Goal: Find specific page/section: Find specific page/section

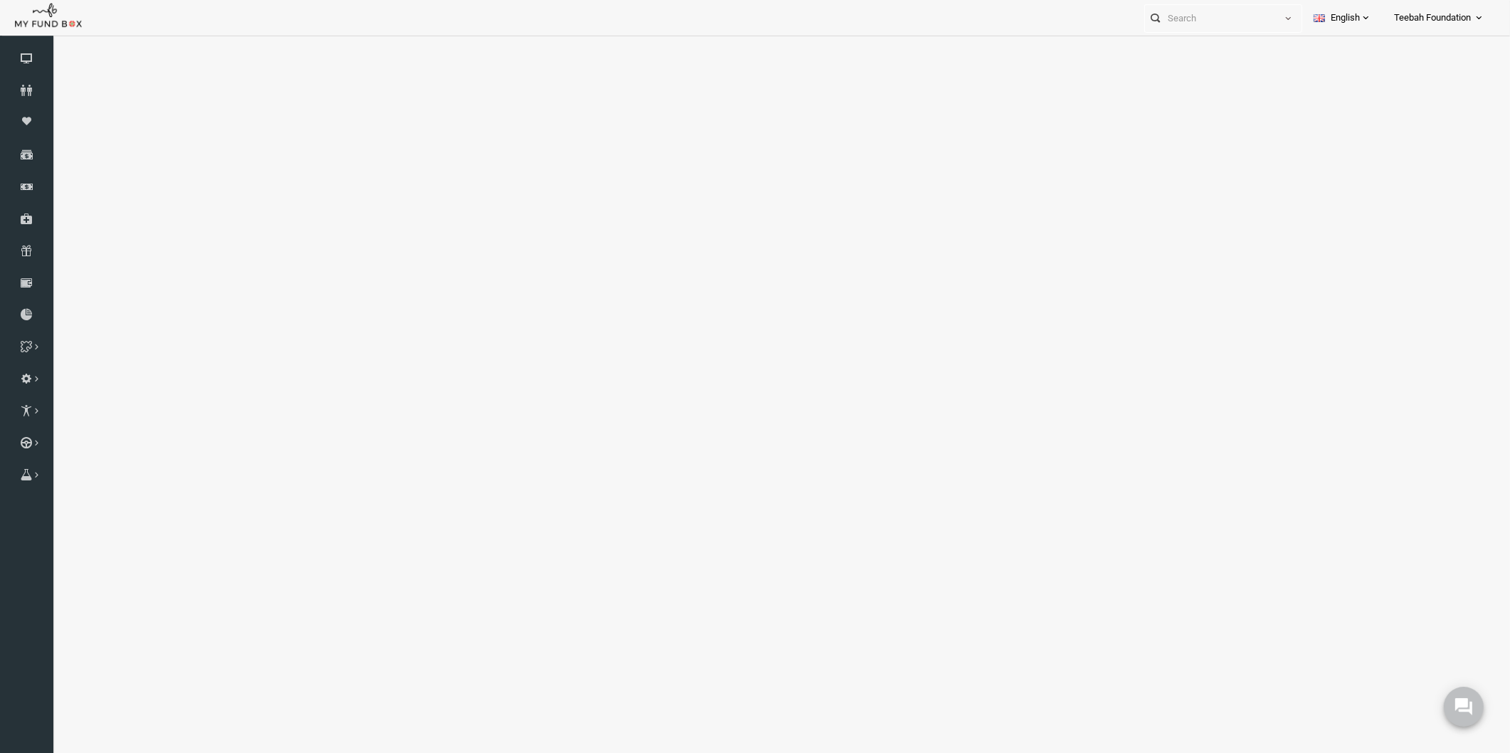
select select "100"
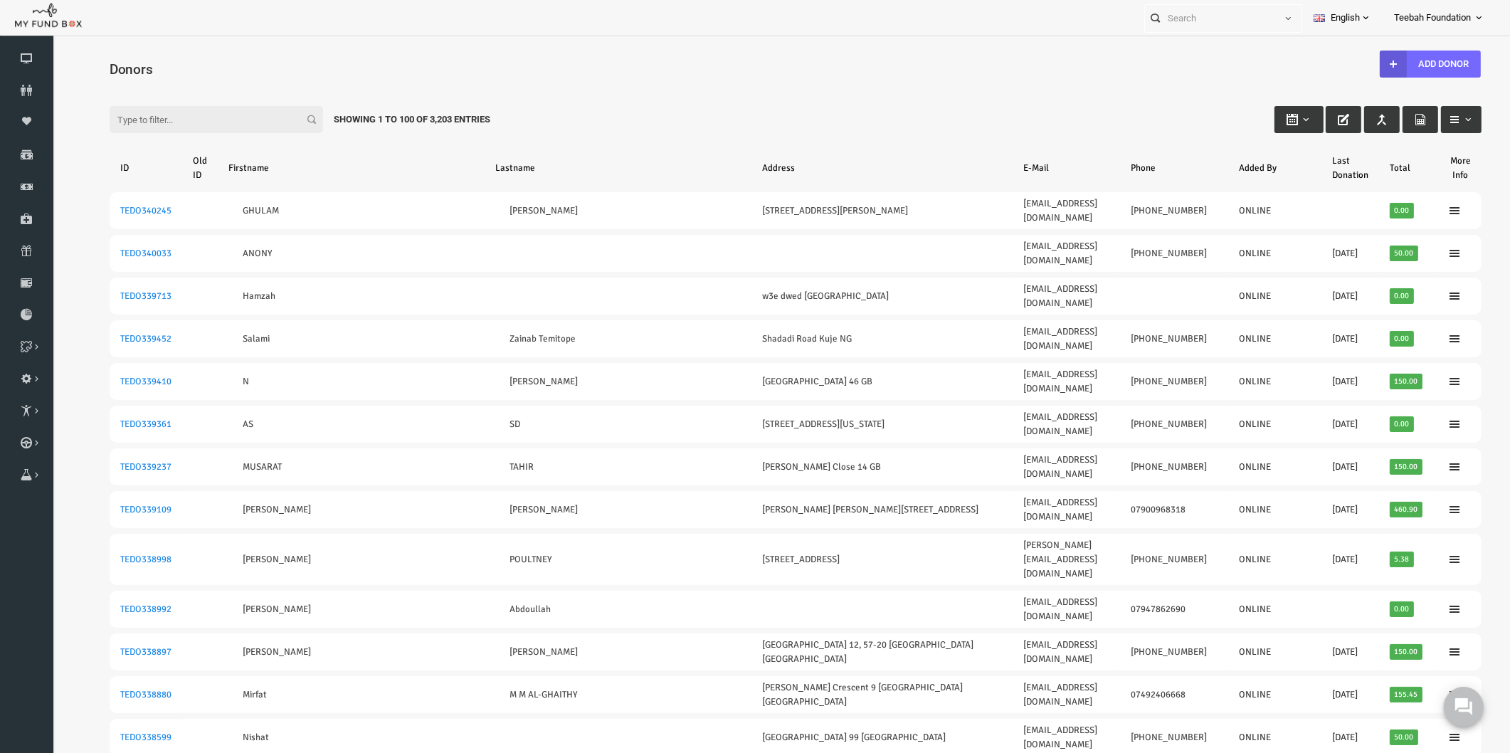
drag, startPoint x: 52, startPoint y: 43, endPoint x: 251, endPoint y: 62, distance: 200.1
click at [251, 62] on h4 "Donors" at bounding box center [773, 69] width 1386 height 21
click at [118, 121] on input "Filter:" at bounding box center [186, 119] width 213 height 27
paste input "[EMAIL_ADDRESS][DOMAIN_NAME]"
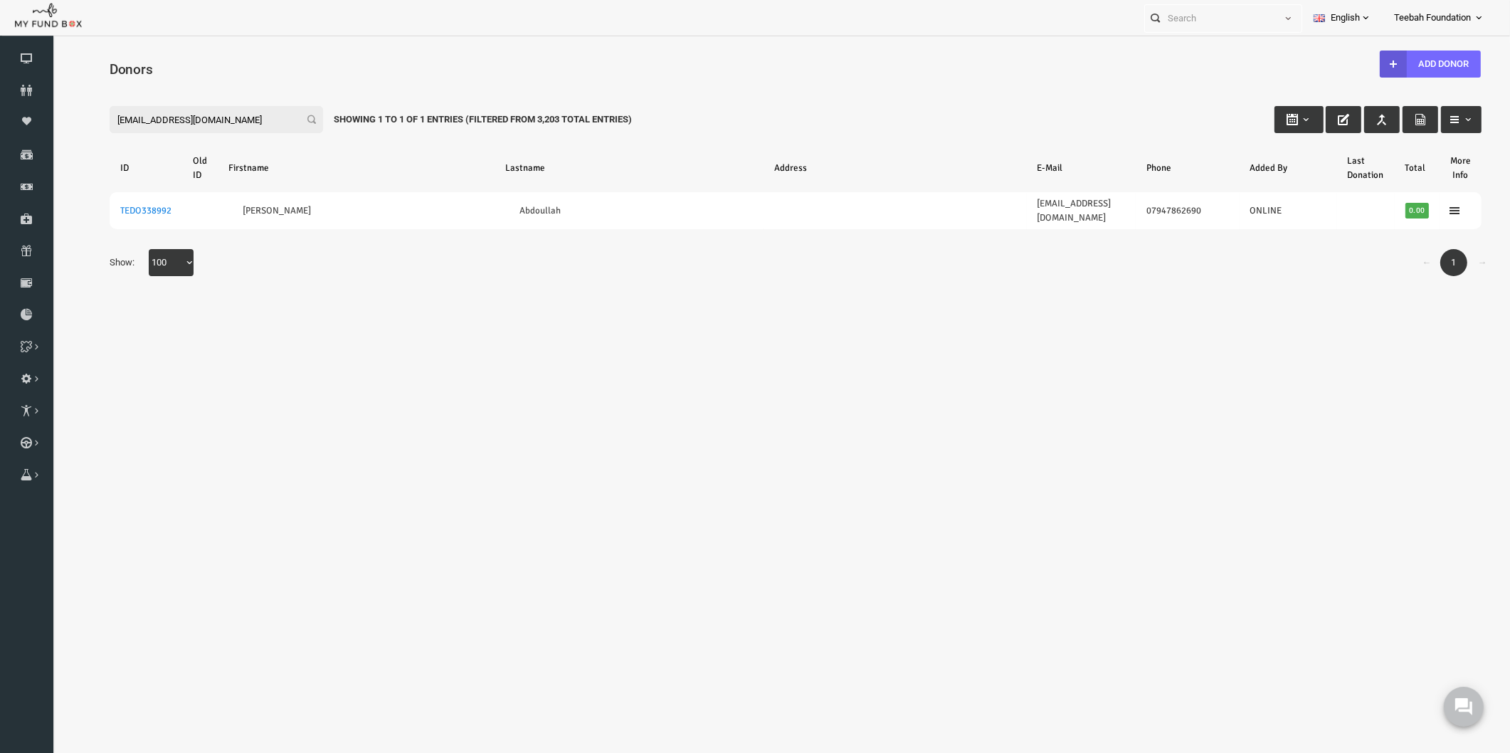
type input "[EMAIL_ADDRESS][DOMAIN_NAME]"
click at [24, 95] on icon at bounding box center [26, 90] width 53 height 11
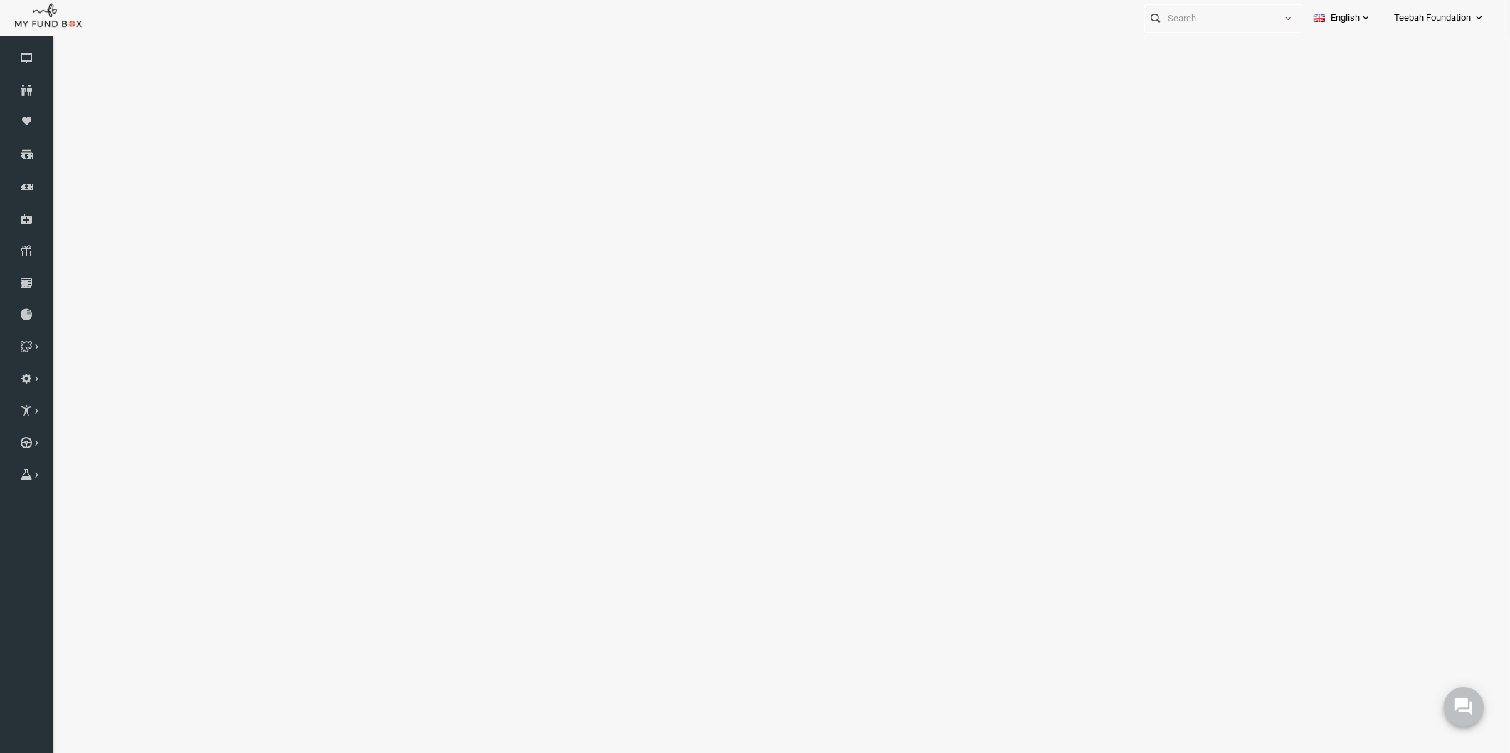
select select "100"
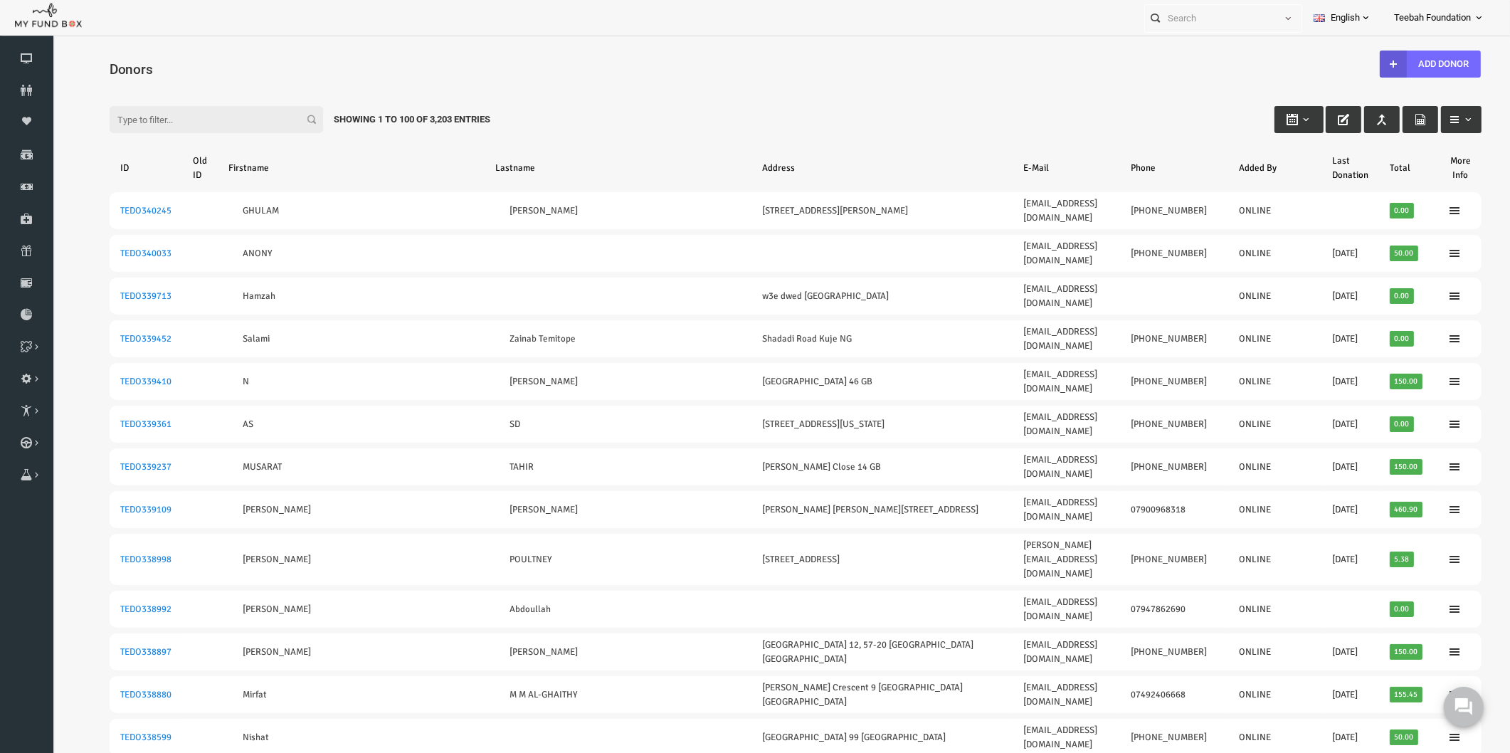
click at [494, 100] on div "Filter: Showing 1 to 100 of 3,203 Entries" at bounding box center [766, 106] width 1400 height 38
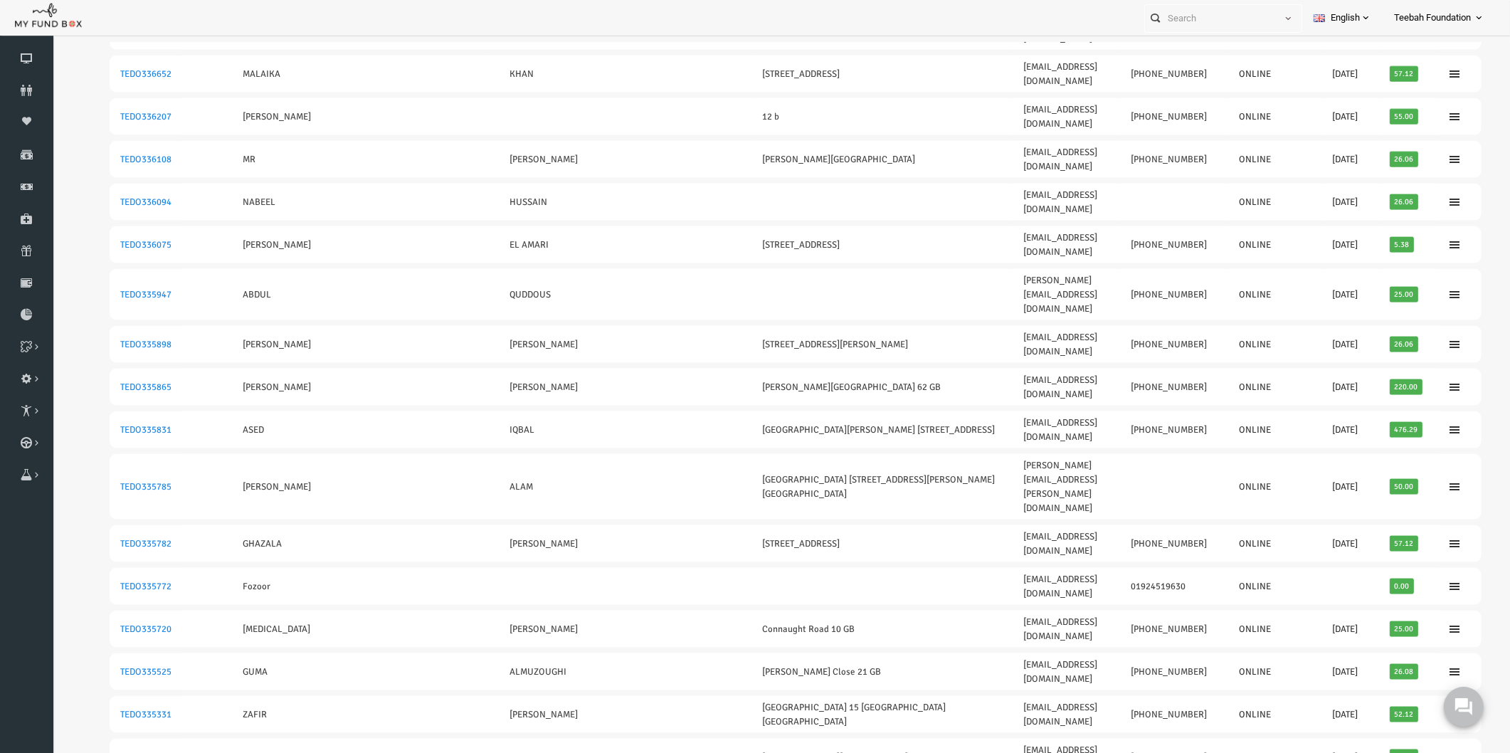
scroll to position [2545, 0]
